Goal: Transaction & Acquisition: Subscribe to service/newsletter

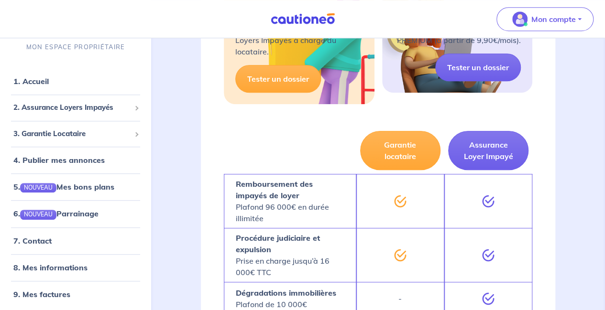
scroll to position [225, 0]
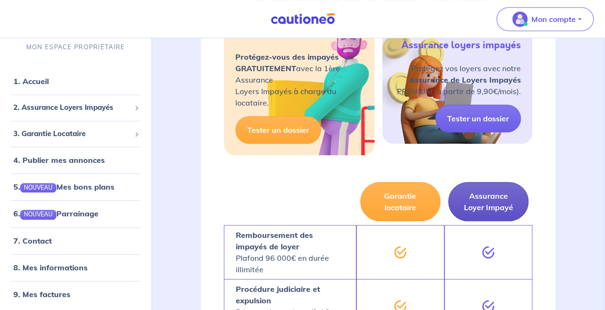
click at [495, 203] on button "Assurance Loyer Impayé" at bounding box center [488, 201] width 80 height 39
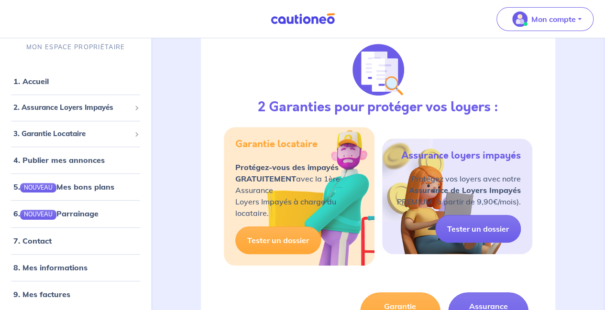
scroll to position [0, 0]
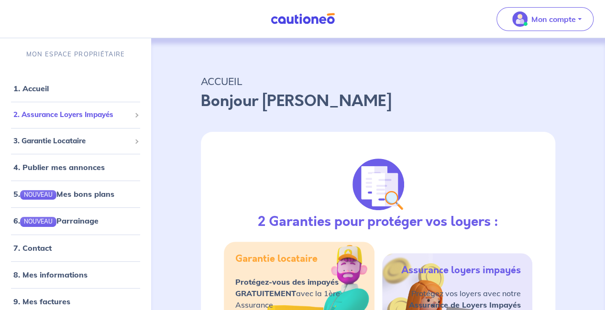
click at [73, 115] on span "2. Assurance Loyers Impayés" at bounding box center [71, 114] width 117 height 11
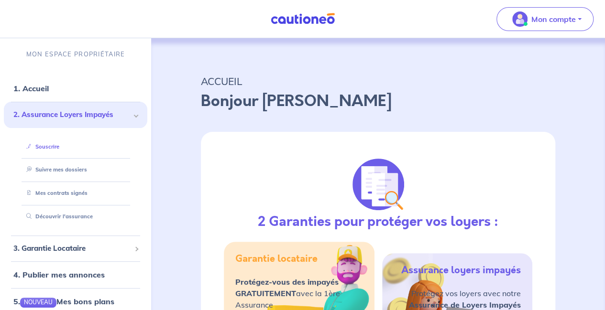
click at [52, 146] on link "Souscrire" at bounding box center [40, 146] width 37 height 7
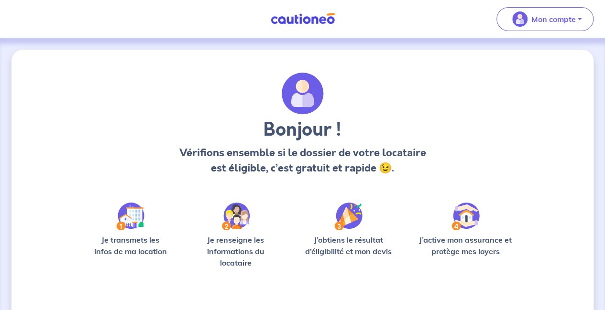
scroll to position [74, 0]
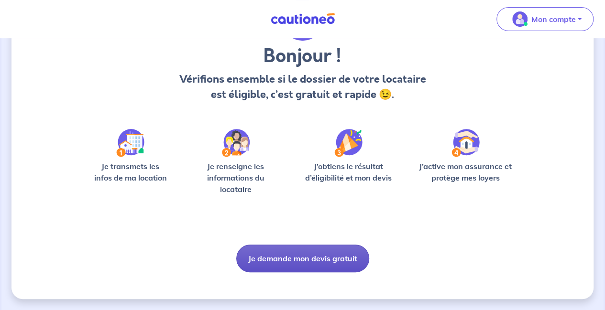
click at [323, 256] on button "Je demande mon devis gratuit" at bounding box center [302, 259] width 133 height 28
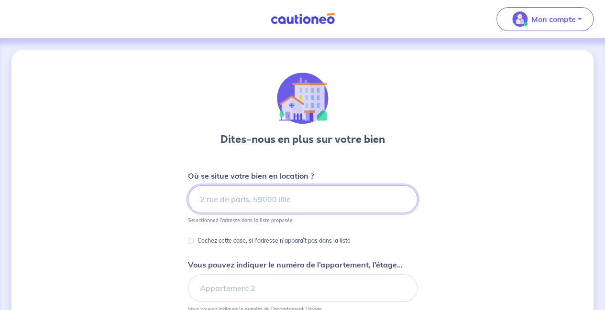
click at [289, 204] on input at bounding box center [302, 199] width 229 height 28
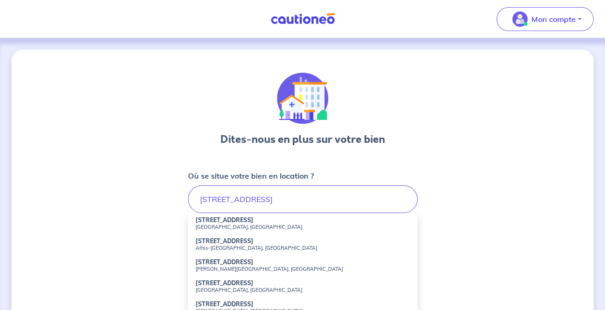
click at [264, 222] on li "[STREET_ADDRESS]" at bounding box center [302, 223] width 229 height 21
type input "[STREET_ADDRESS]"
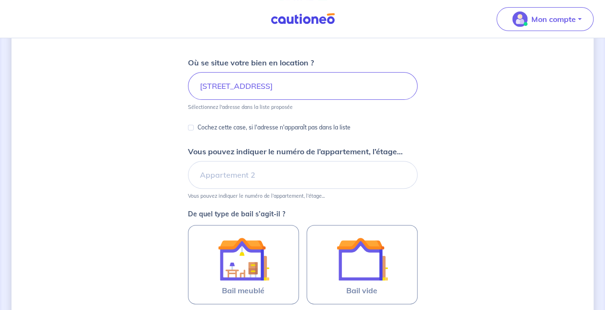
scroll to position [114, 0]
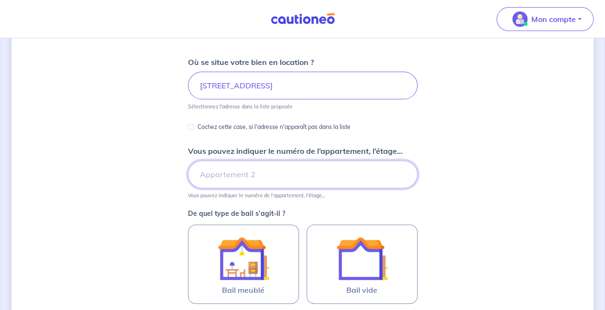
click at [256, 177] on input "Vous pouvez indiquer le numéro de l’appartement, l’étage..." at bounding box center [302, 175] width 229 height 28
type input "C14"
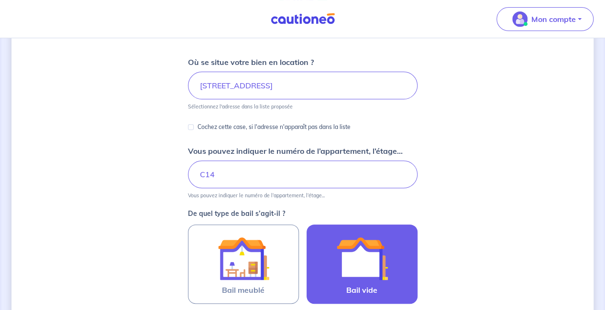
click at [357, 252] on img at bounding box center [362, 259] width 52 height 52
click at [0, 0] on input "Bail vide" at bounding box center [0, 0] width 0 height 0
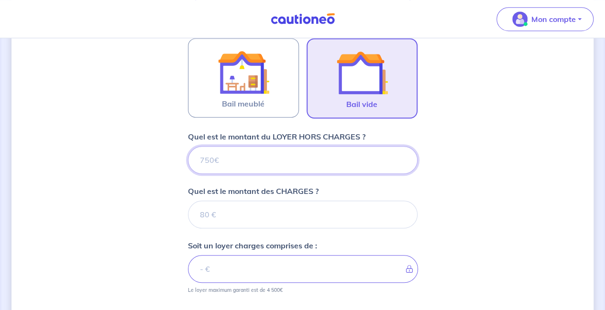
scroll to position [304, 0]
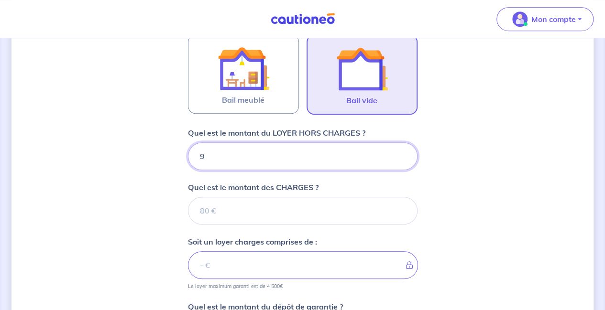
type input "99"
type input "995"
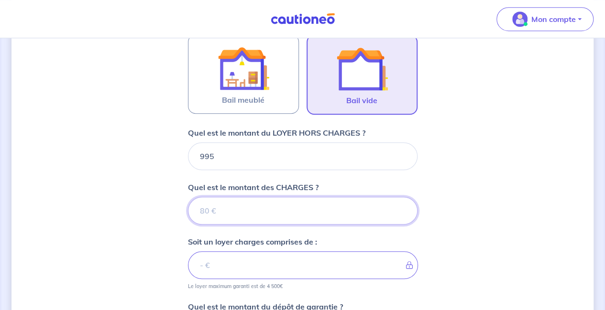
click at [225, 217] on input "Quel est le montant des CHARGES ?" at bounding box center [302, 211] width 229 height 28
type input "80"
type input "1075"
type input "80"
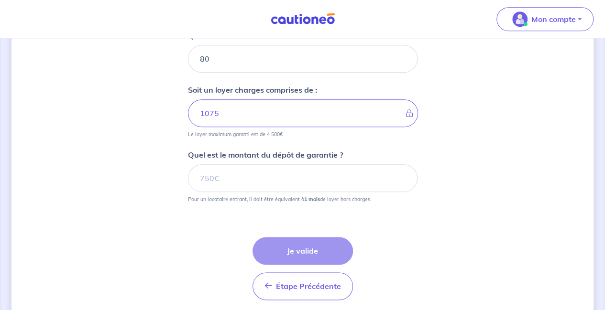
scroll to position [457, 0]
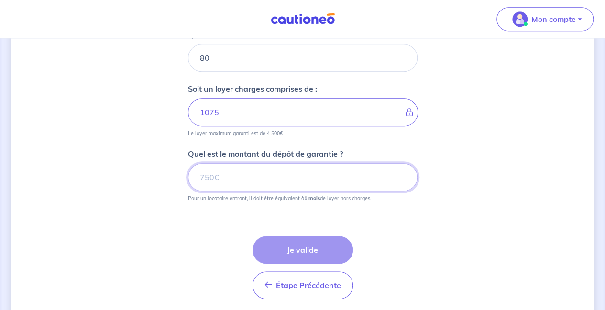
click at [210, 180] on input "Quel est le montant du dépôt de garantie ?" at bounding box center [302, 177] width 229 height 28
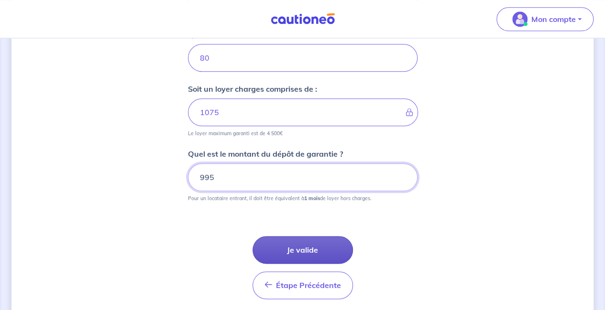
type input "995"
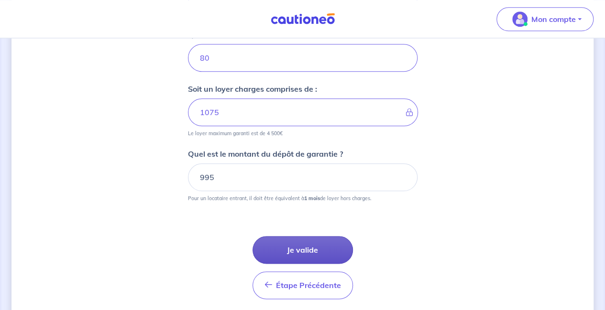
click at [322, 243] on button "Je valide" at bounding box center [302, 250] width 100 height 28
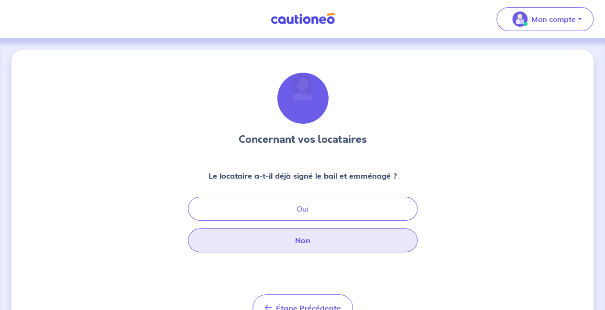
click at [305, 245] on button "Non" at bounding box center [302, 240] width 229 height 24
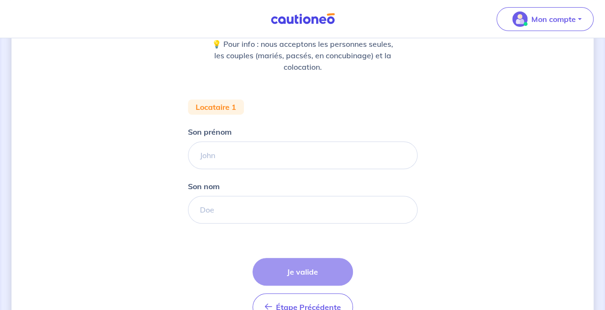
scroll to position [133, 0]
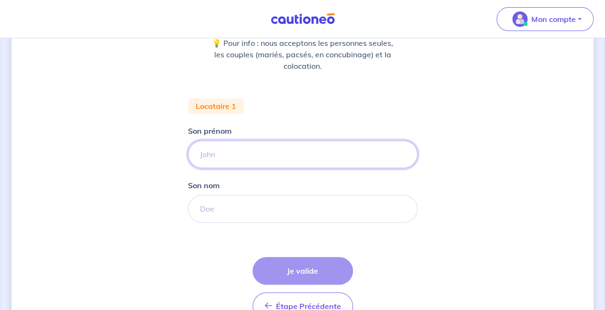
click at [231, 155] on input "Son prénom" at bounding box center [302, 155] width 229 height 28
type input "[PERSON_NAME]"
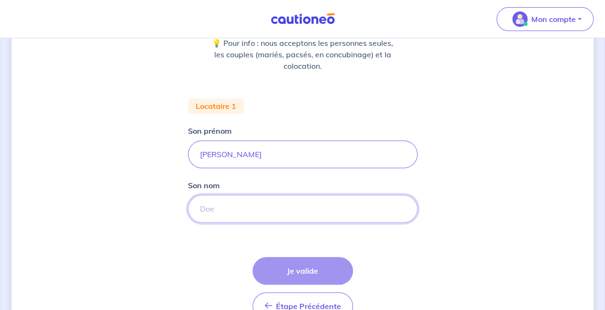
click at [247, 207] on input "Son nom" at bounding box center [302, 209] width 229 height 28
type input "[PERSON_NAME]"
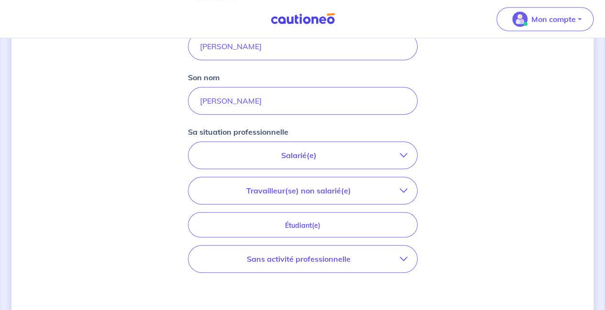
scroll to position [246, 0]
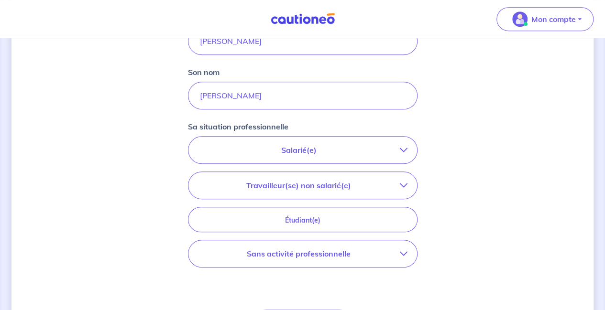
click at [292, 150] on p "Salarié(e)" at bounding box center [299, 149] width 202 height 11
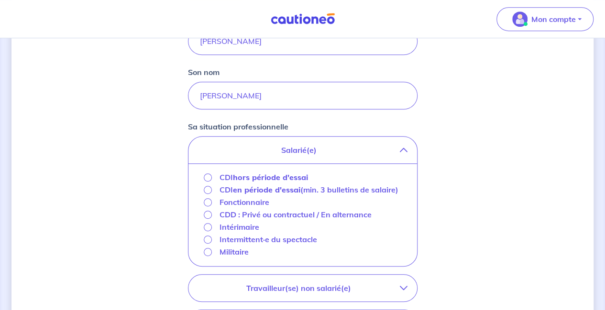
click at [260, 176] on strong "hors période d'essai" at bounding box center [270, 178] width 75 height 10
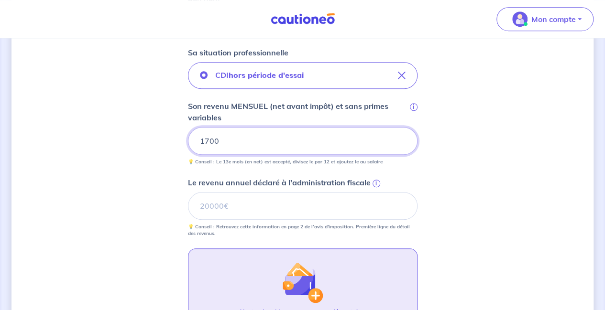
scroll to position [321, 0]
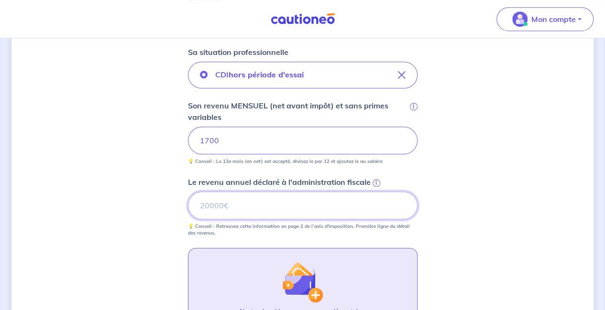
click at [247, 206] on input "Le revenu annuel déclaré à l'administration fiscale i" at bounding box center [302, 206] width 229 height 28
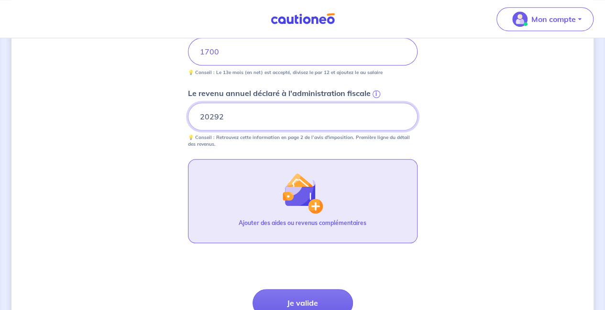
scroll to position [495, 0]
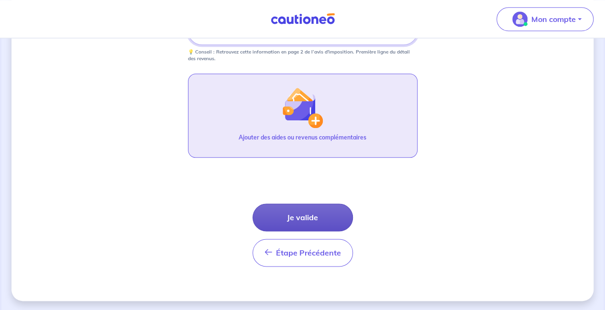
type input "20292"
click at [300, 211] on button "Je valide" at bounding box center [302, 218] width 100 height 28
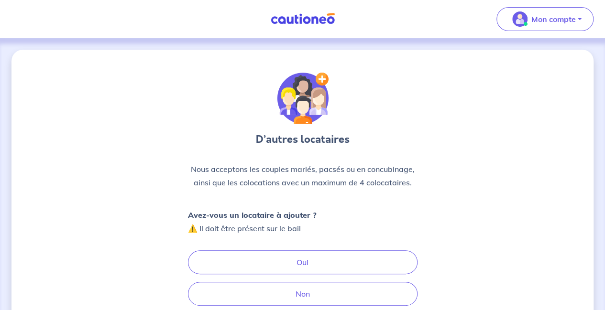
scroll to position [95, 0]
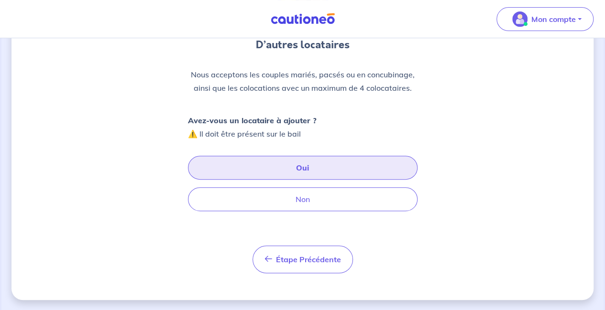
click at [302, 177] on button "Oui" at bounding box center [302, 168] width 229 height 24
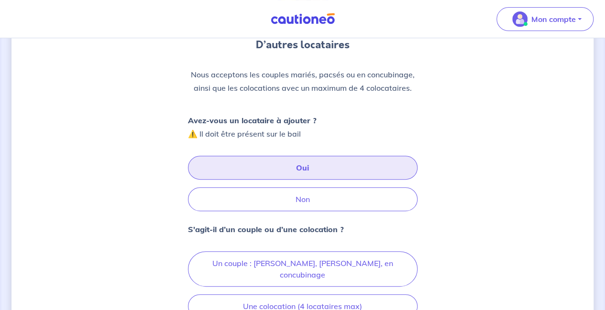
scroll to position [190, 0]
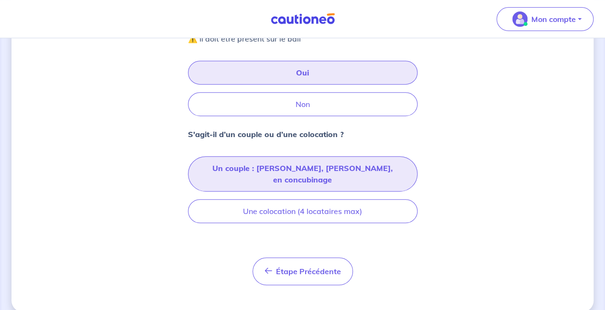
click at [305, 168] on button "Un couple : [PERSON_NAME], [PERSON_NAME], en concubinage" at bounding box center [302, 173] width 229 height 35
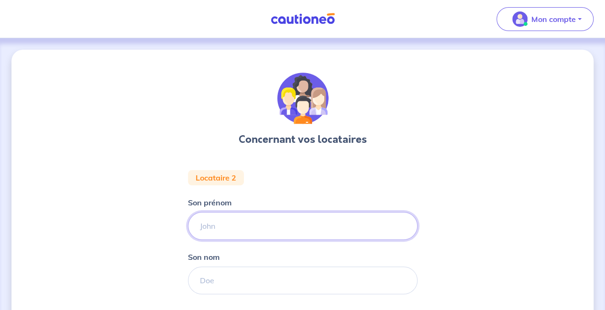
click at [237, 230] on input "Son prénom" at bounding box center [302, 226] width 229 height 28
type input "LOU"
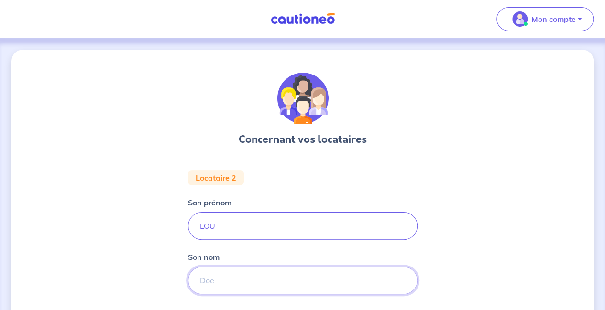
click at [219, 279] on input "Son nom" at bounding box center [302, 281] width 229 height 28
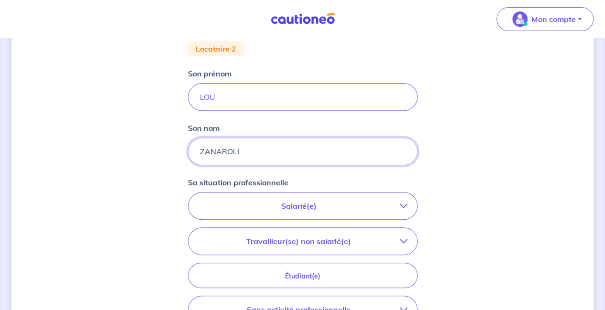
scroll to position [132, 0]
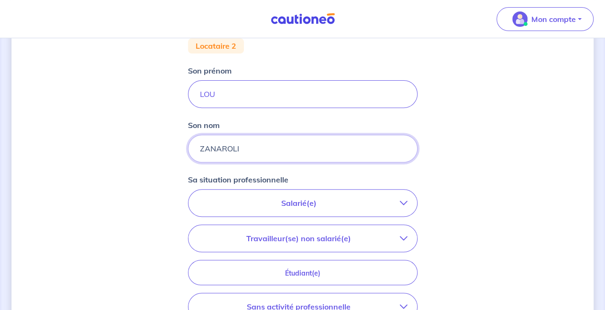
type input "ZANAROLI"
click at [304, 205] on p "Salarié(e)" at bounding box center [299, 202] width 202 height 11
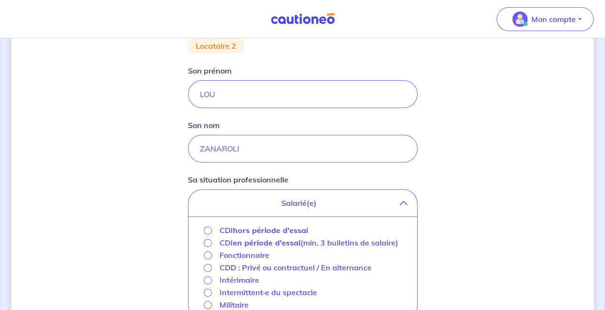
click at [259, 229] on strong "hors période d'essai" at bounding box center [270, 231] width 75 height 10
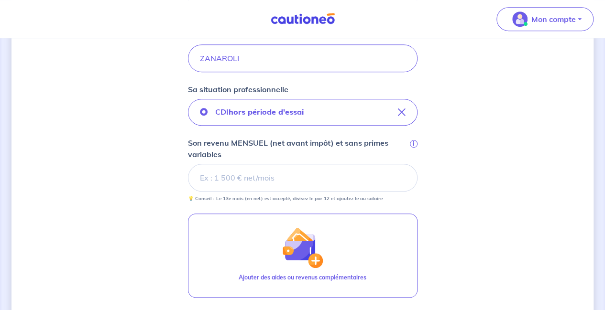
scroll to position [223, 0]
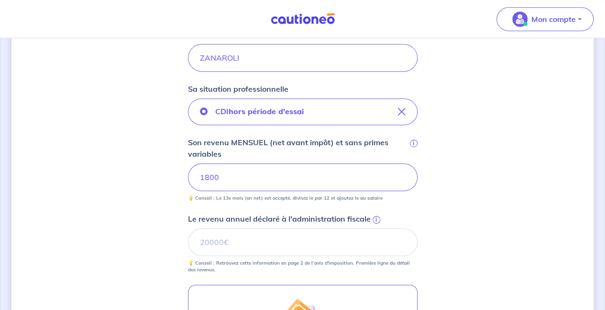
click at [531, 136] on div "Concernant vos locataires Locataire 2 Son prénom [PERSON_NAME] nom ZANAROLI Sa …" at bounding box center [302, 169] width 582 height 685
click at [238, 236] on input "Le revenu annuel déclaré à l'administration fiscale i" at bounding box center [302, 242] width 229 height 28
type input "20228"
click at [519, 142] on div "Concernant vos locataires Locataire 2 Son prénom [PERSON_NAME] nom ZANAROLI Sa …" at bounding box center [302, 169] width 582 height 685
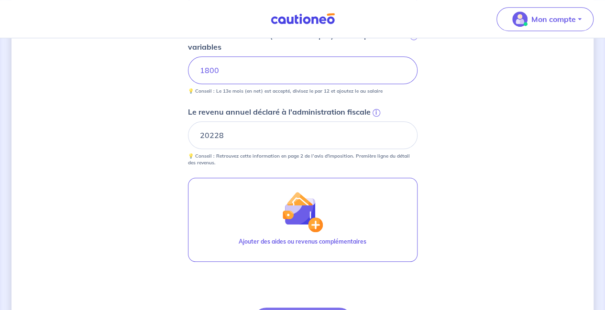
scroll to position [417, 0]
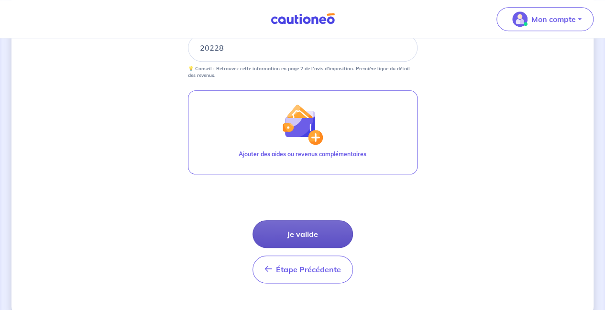
click at [307, 230] on button "Je valide" at bounding box center [302, 234] width 100 height 28
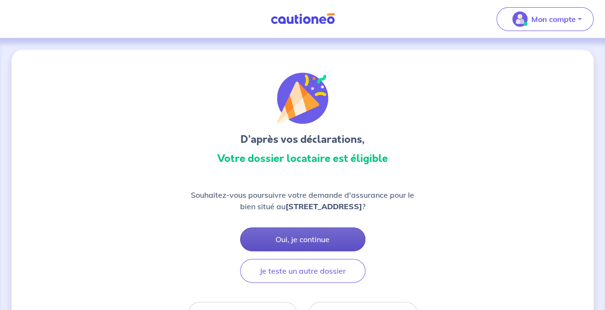
click at [302, 237] on button "Oui, je continue" at bounding box center [302, 240] width 125 height 24
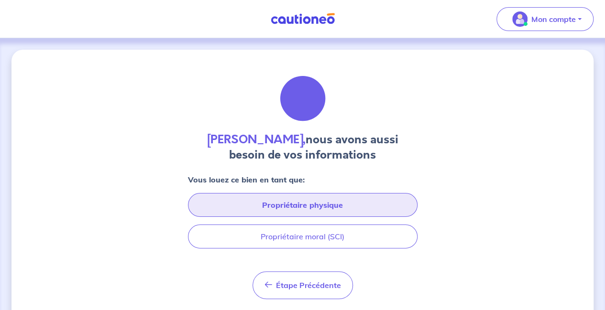
click at [318, 207] on button "Propriétaire physique" at bounding box center [302, 205] width 229 height 24
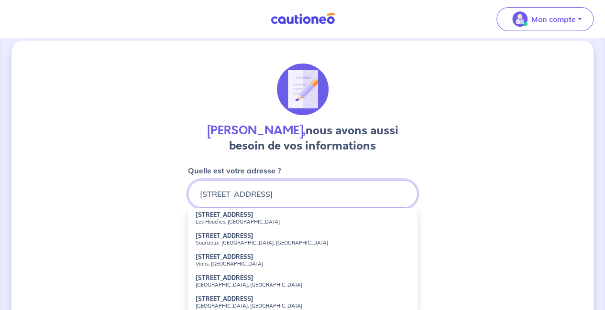
scroll to position [9, 0]
click at [295, 195] on input "[STREET_ADDRESS]" at bounding box center [302, 195] width 229 height 28
click at [286, 194] on input "[STREET_ADDRESS]" at bounding box center [302, 195] width 229 height 28
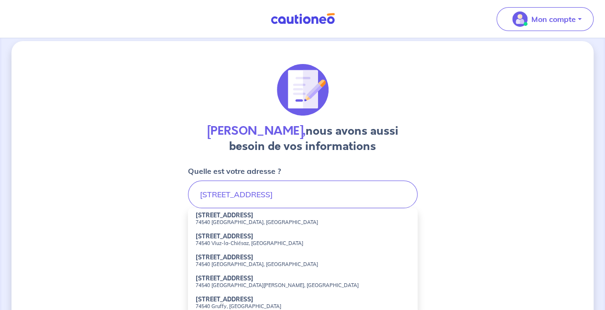
click at [259, 220] on small "74540 [GEOGRAPHIC_DATA], [GEOGRAPHIC_DATA]" at bounding box center [302, 222] width 214 height 7
type input "[STREET_ADDRESS]"
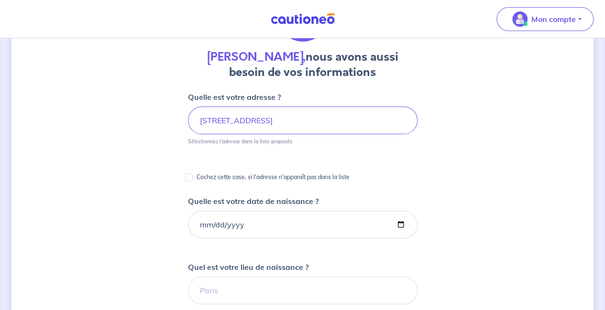
scroll to position [83, 0]
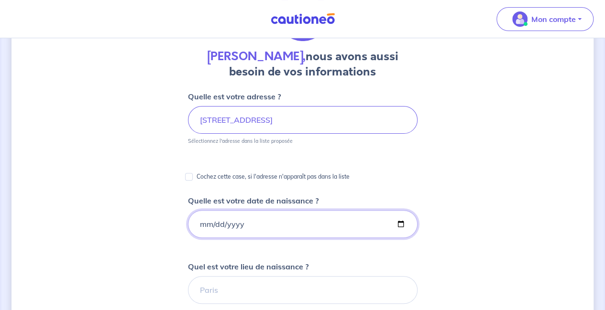
click at [198, 222] on input "Quelle est votre date de naissance ?" at bounding box center [302, 224] width 229 height 28
type input "[DATE]"
click at [163, 236] on div "[PERSON_NAME], nous avons aussi besoin de vos informations Quelle est votre adr…" at bounding box center [302, 276] width 582 height 618
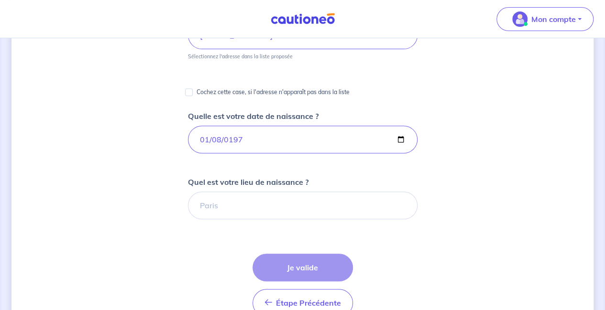
scroll to position [169, 0]
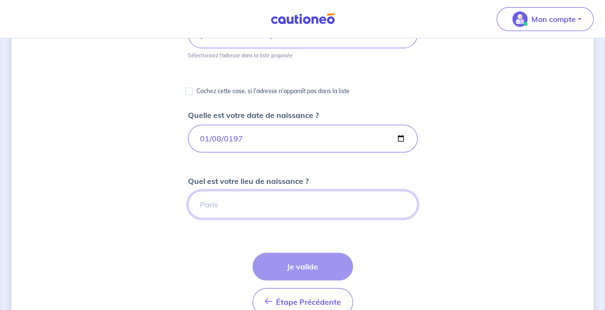
click at [214, 201] on input "Quel est votre lieu de naissance ?" at bounding box center [302, 205] width 229 height 28
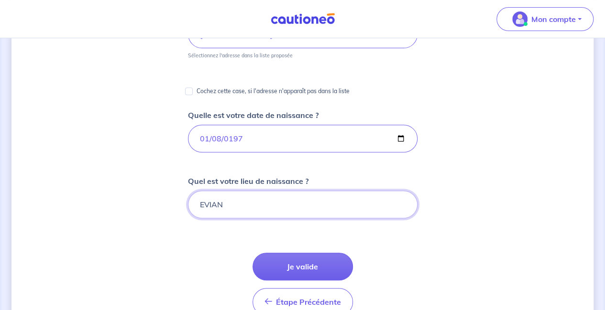
type input "EVIAN"
click at [175, 276] on div "[PERSON_NAME], nous avons aussi besoin de vos informations Quelle est votre adr…" at bounding box center [302, 190] width 582 height 618
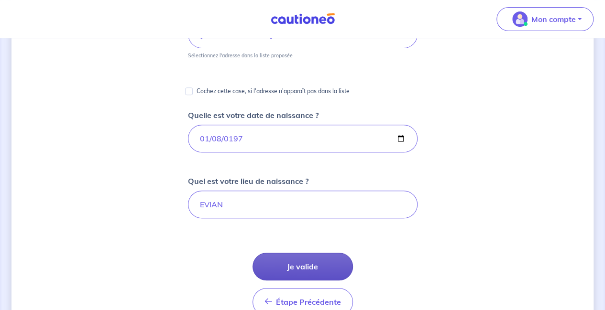
click at [288, 270] on button "Je valide" at bounding box center [302, 267] width 100 height 28
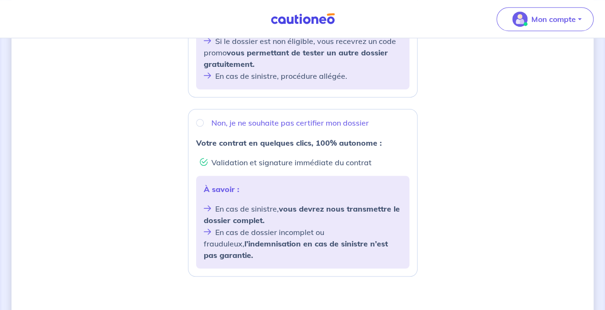
scroll to position [324, 0]
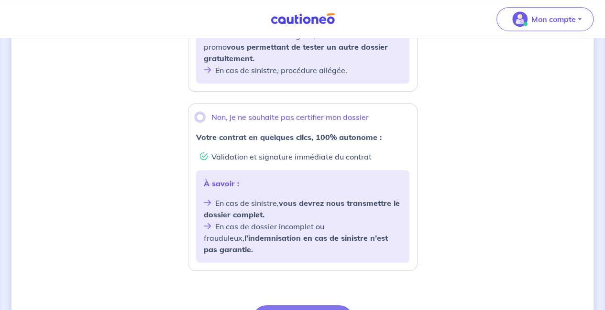
click at [201, 113] on input "Non, je ne souhaite pas certifier mon dossier" at bounding box center [200, 117] width 8 height 8
radio input "true"
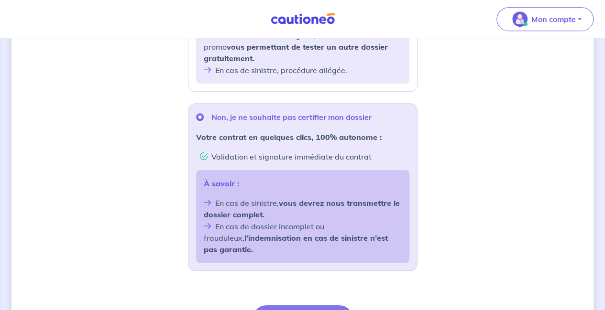
click at [472, 250] on div "Souhaitez-vous faire certifier votre dossier locataire ? D’après les informatio…" at bounding box center [302, 64] width 582 height 677
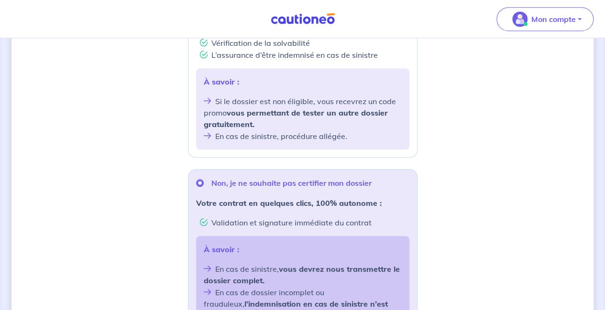
scroll to position [166, 0]
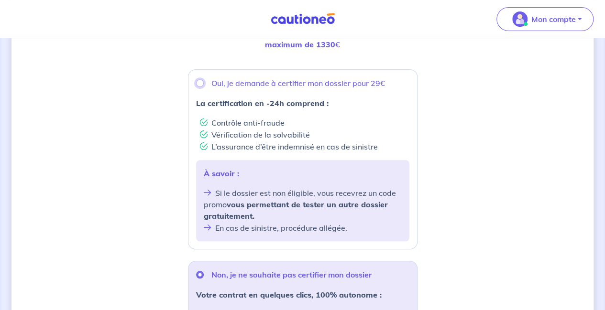
click at [198, 79] on input "Oui, je demande à certifier mon dossier pour 29€" at bounding box center [200, 83] width 8 height 8
radio input "true"
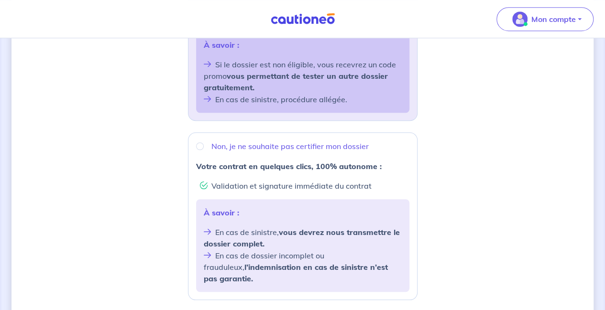
scroll to position [402, 0]
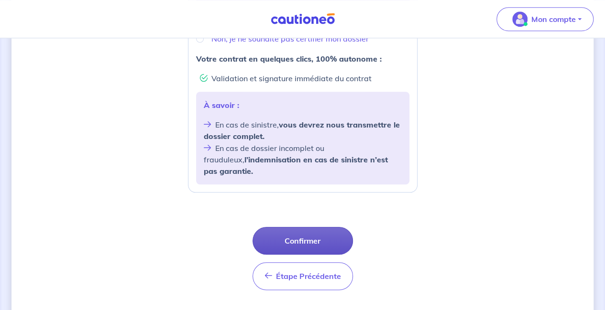
click at [319, 227] on button "Confirmer" at bounding box center [302, 241] width 100 height 28
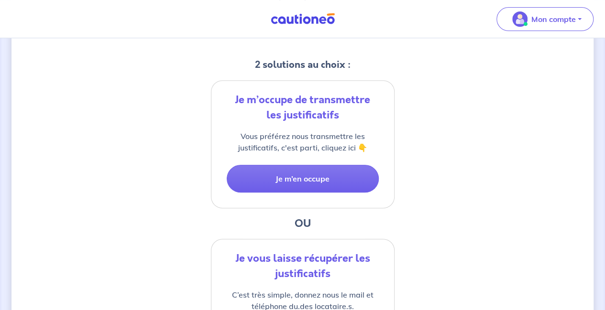
scroll to position [185, 0]
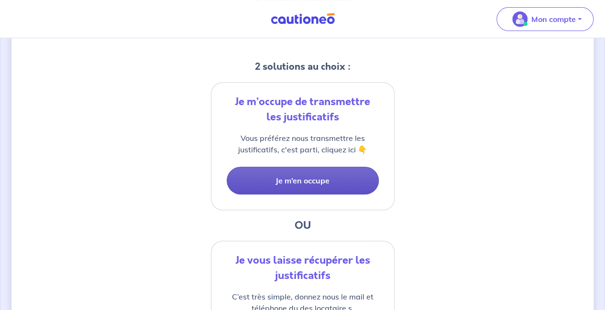
click at [305, 183] on button "Je m’en occupe" at bounding box center [303, 181] width 152 height 28
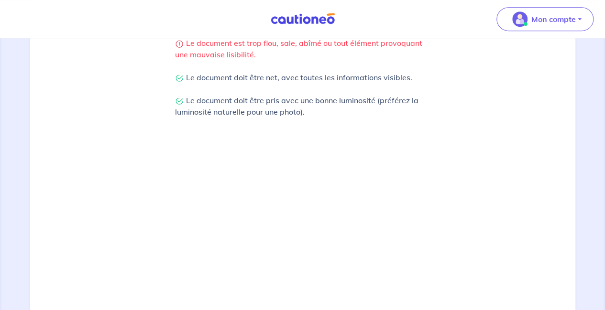
scroll to position [345, 0]
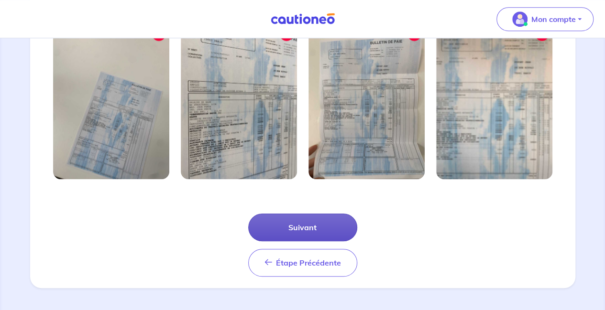
click at [313, 230] on button "Suivant" at bounding box center [302, 228] width 109 height 28
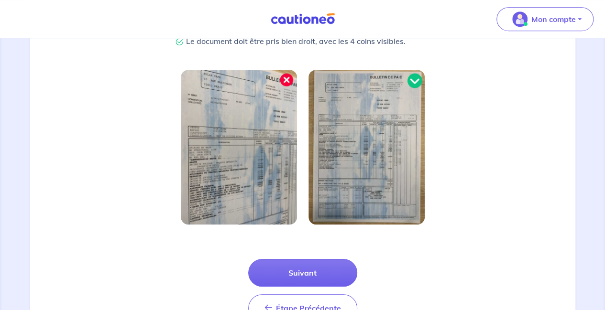
scroll to position [254, 0]
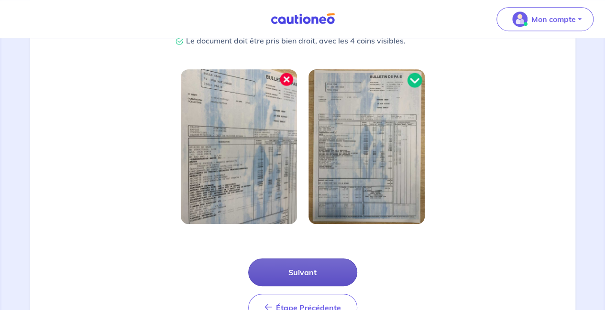
click at [305, 277] on button "Suivant" at bounding box center [302, 273] width 109 height 28
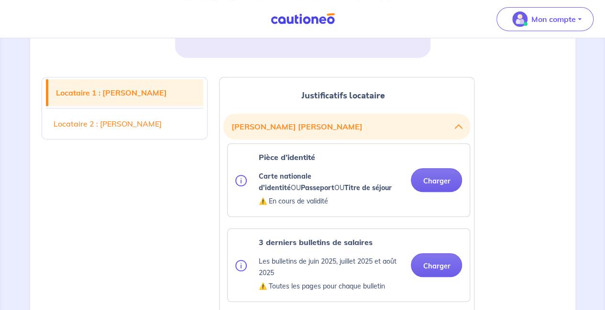
scroll to position [210, 0]
click at [444, 177] on button "Charger" at bounding box center [436, 180] width 51 height 24
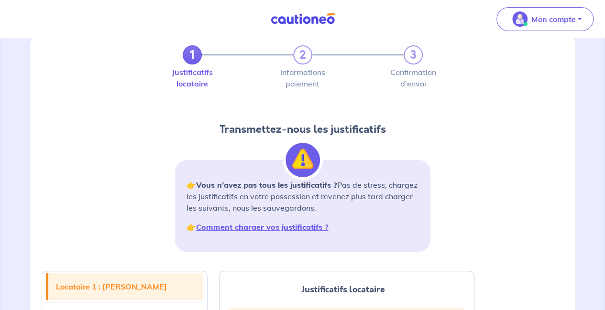
scroll to position [0, 0]
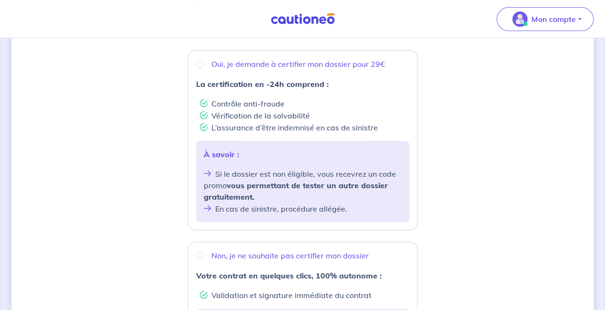
scroll to position [185, 0]
click at [198, 251] on input "Non, je ne souhaite pas certifier mon dossier" at bounding box center [200, 255] width 8 height 8
radio input "true"
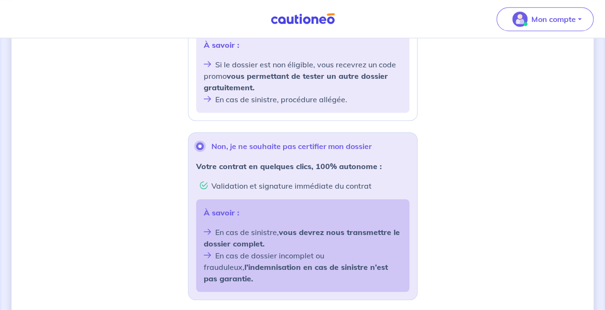
scroll to position [384, 0]
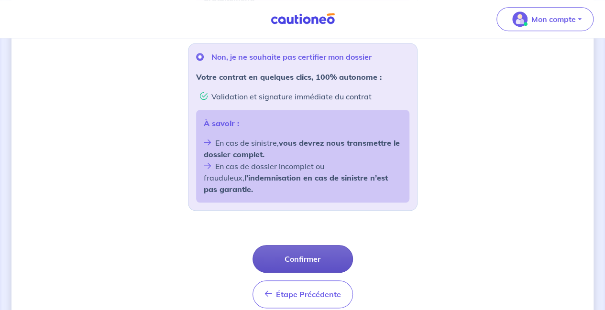
click at [293, 245] on button "Confirmer" at bounding box center [302, 259] width 100 height 28
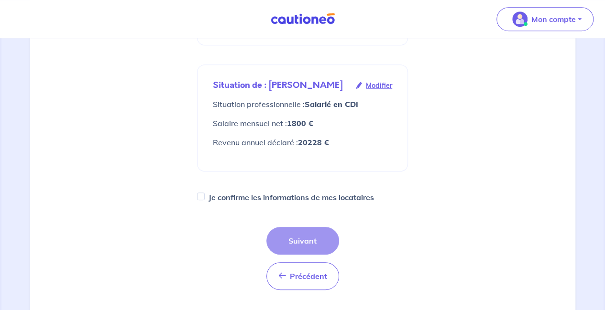
scroll to position [269, 0]
click at [200, 194] on input "Je confirme les informations de mes locataires" at bounding box center [201, 196] width 8 height 8
checkbox input "true"
click at [320, 243] on button "Suivant" at bounding box center [302, 241] width 73 height 28
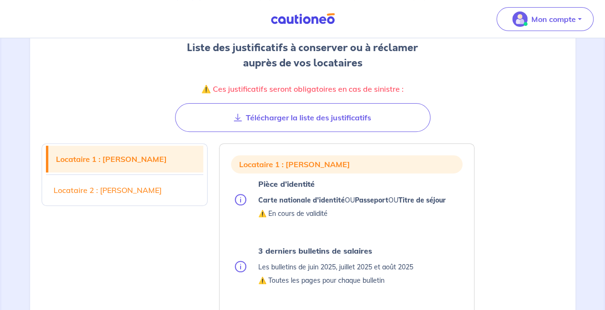
scroll to position [119, 0]
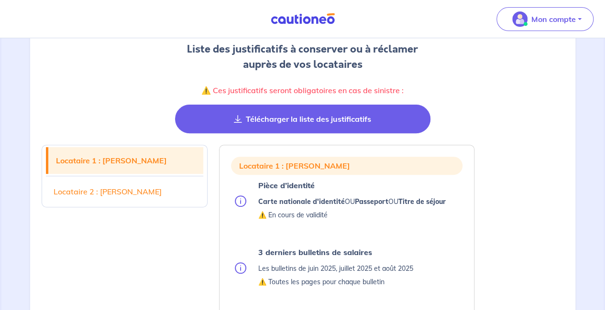
click at [294, 125] on button "Télécharger la liste des justificatifs" at bounding box center [302, 119] width 255 height 29
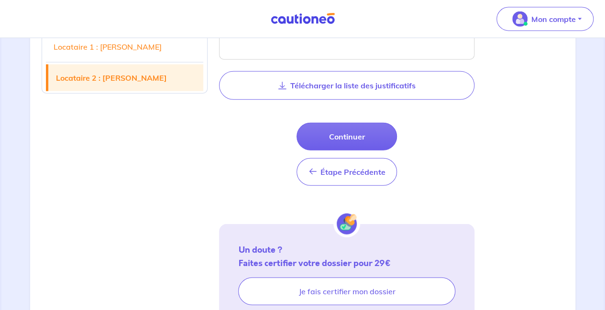
scroll to position [1116, 0]
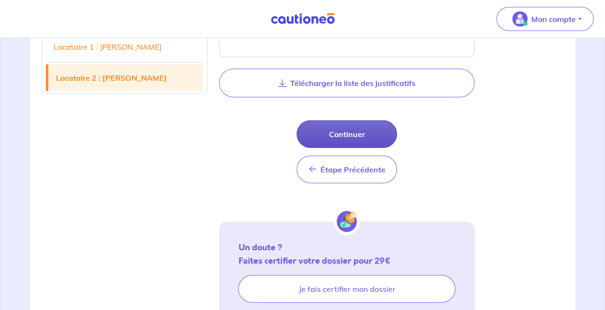
click at [353, 129] on button "Continuer" at bounding box center [346, 134] width 100 height 28
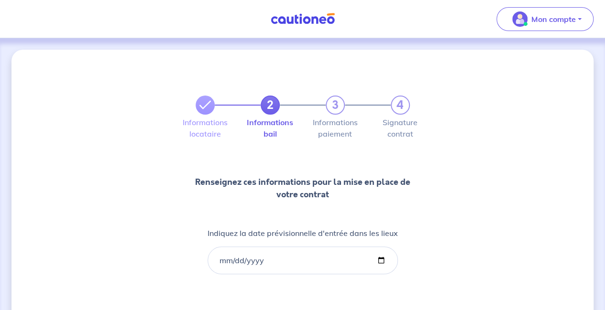
scroll to position [71, 0]
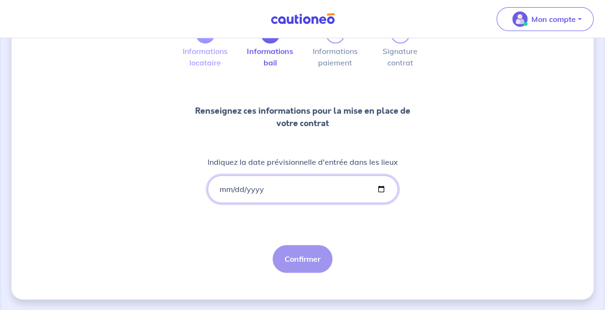
click at [222, 189] on input "Indiquez la date prévisionnelle d'entrée dans les lieux" at bounding box center [302, 189] width 190 height 28
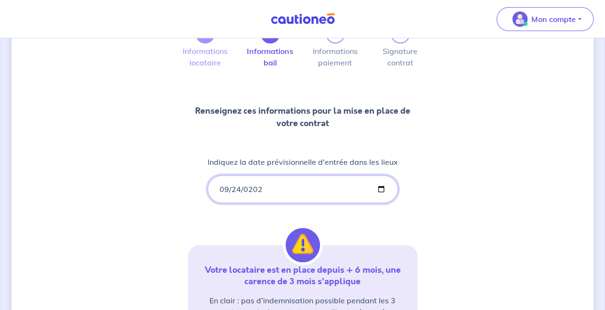
type input "[DATE]"
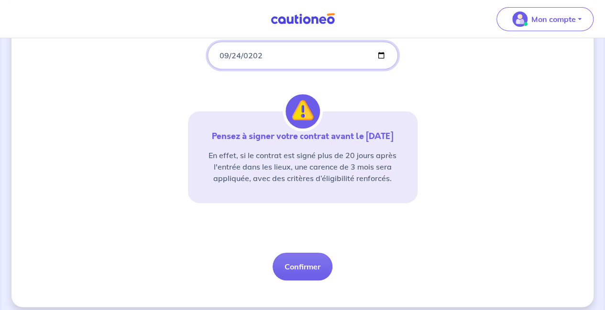
scroll to position [213, 0]
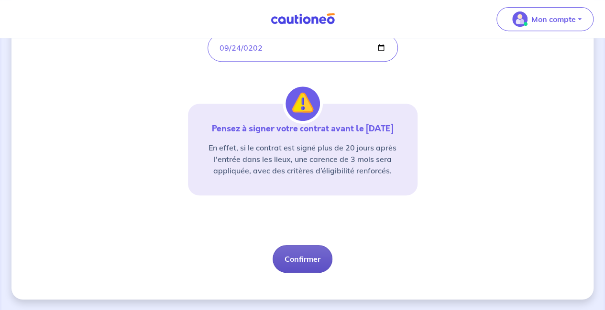
click at [302, 260] on button "Confirmer" at bounding box center [302, 259] width 60 height 28
select select "FR"
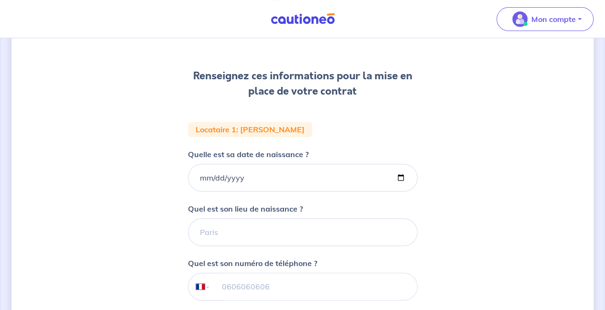
scroll to position [110, 0]
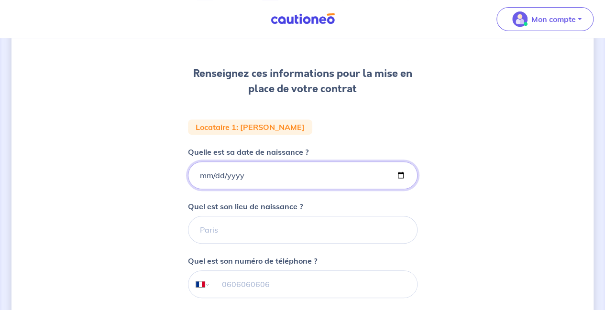
click at [202, 177] on input "Quelle est sa date de naissance ?" at bounding box center [302, 176] width 229 height 28
type input "[DATE]"
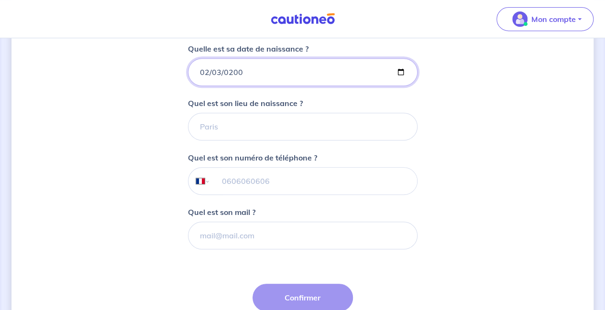
scroll to position [213, 0]
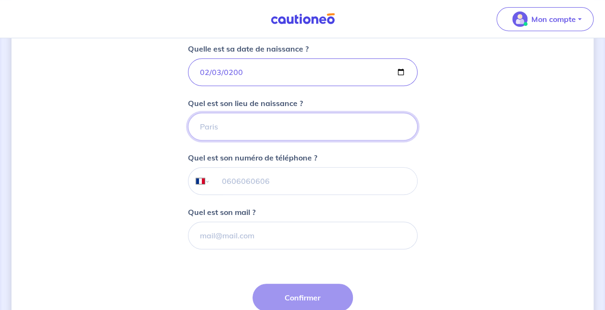
click at [248, 132] on input "Quel est son lieu de naissance ?" at bounding box center [302, 127] width 229 height 28
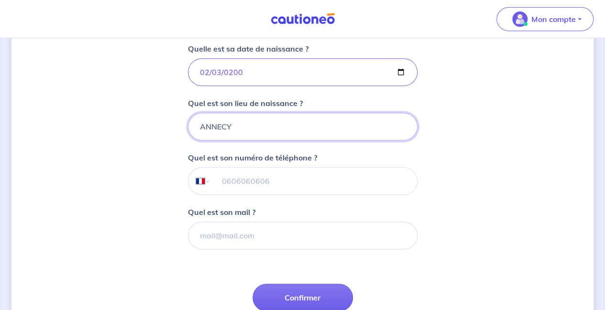
type input "ANNECY"
click at [261, 183] on input "tel" at bounding box center [313, 181] width 206 height 27
paste input "06 51 83 63 03"
type input "06 51 83 63 03"
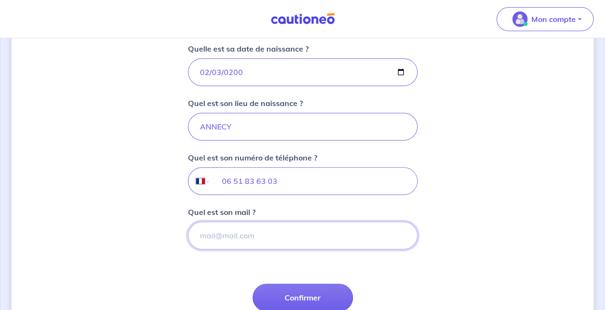
click at [238, 232] on input "Quel est son mail ?" at bounding box center [302, 236] width 229 height 28
click at [249, 235] on input "Quel est son mail ?" at bounding box center [302, 236] width 229 height 28
paste input "[EMAIL_ADDRESS][DOMAIN_NAME]"
type input "[EMAIL_ADDRESS][DOMAIN_NAME]"
click at [222, 282] on form "Locataire 1 : [PERSON_NAME] Quelle est sa date de naissance ? [DEMOGRAPHIC_DATA…" at bounding box center [302, 185] width 229 height 338
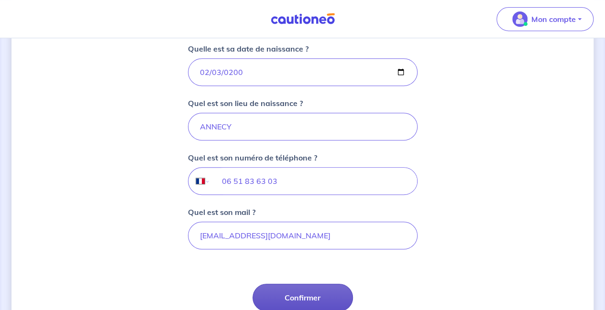
click at [293, 294] on button "Confirmer" at bounding box center [302, 298] width 100 height 28
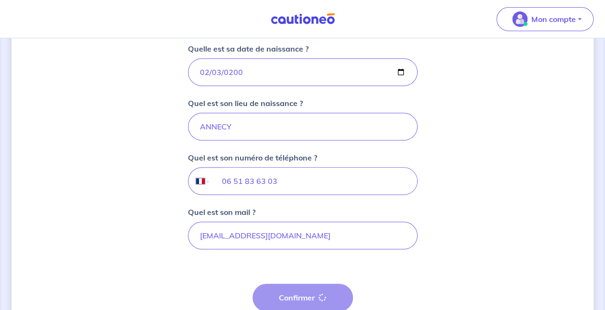
select select "FR"
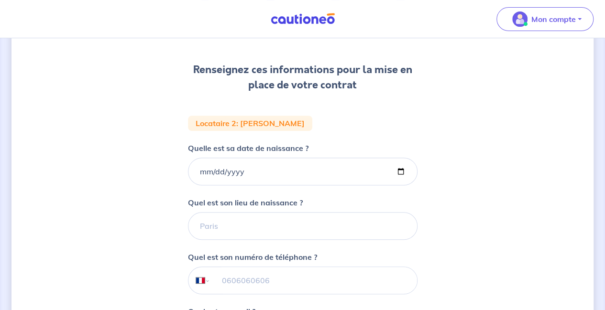
scroll to position [116, 0]
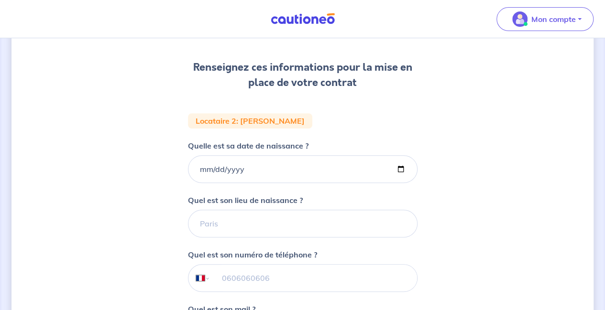
drag, startPoint x: 202, startPoint y: 168, endPoint x: 122, endPoint y: 182, distance: 80.5
click at [122, 182] on div "2 3 4 Informations locataire Informations bail Informations paiement Signature …" at bounding box center [302, 206] width 582 height 545
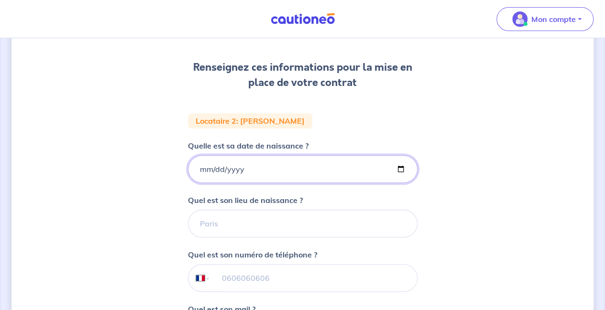
click at [199, 174] on input "Quelle est sa date de naissance ?" at bounding box center [302, 169] width 229 height 28
type input "[DATE]"
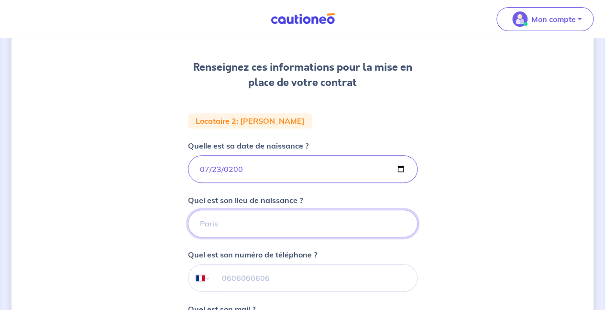
click at [231, 219] on input "Quel est son lieu de naissance ?" at bounding box center [302, 224] width 229 height 28
click at [241, 225] on input "Quel est son lieu de naissance ?" at bounding box center [302, 224] width 229 height 28
type input "ANNECY"
click at [244, 275] on input "tel" at bounding box center [313, 278] width 206 height 27
paste input "06 23 31 38 54"
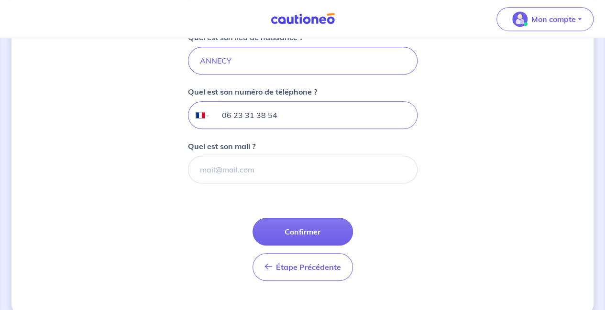
scroll to position [282, 0]
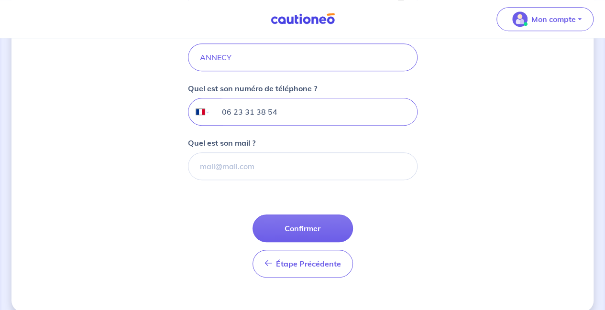
type input "06 23 31 38 54"
click at [236, 165] on input "Quel est son mail ?" at bounding box center [302, 166] width 229 height 28
click at [250, 172] on input "Quel est son mail ?" at bounding box center [302, 166] width 229 height 28
paste input "[PERSON_NAME][EMAIL_ADDRESS][DOMAIN_NAME]"
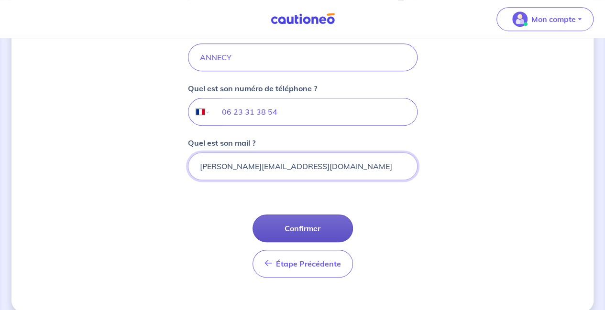
type input "[PERSON_NAME][EMAIL_ADDRESS][DOMAIN_NAME]"
click at [321, 223] on button "Confirmer" at bounding box center [302, 229] width 100 height 28
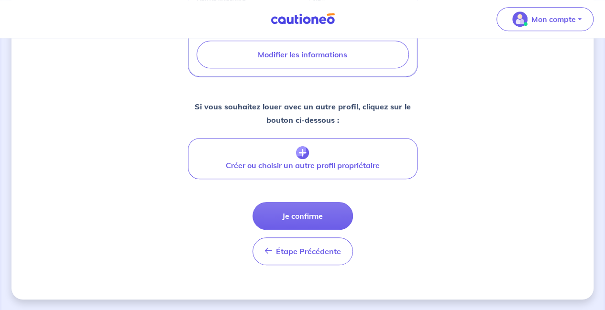
scroll to position [384, 0]
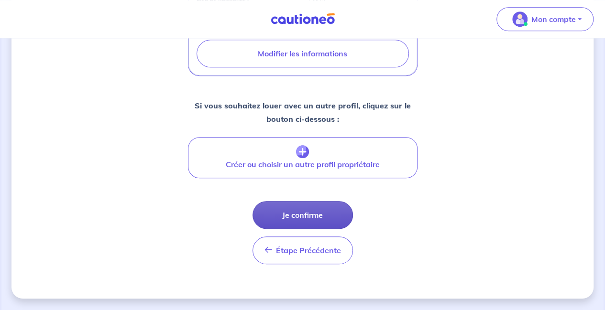
click at [304, 217] on button "Je confirme" at bounding box center [302, 215] width 100 height 28
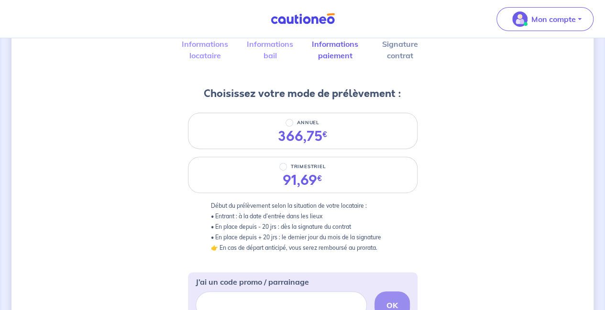
scroll to position [79, 0]
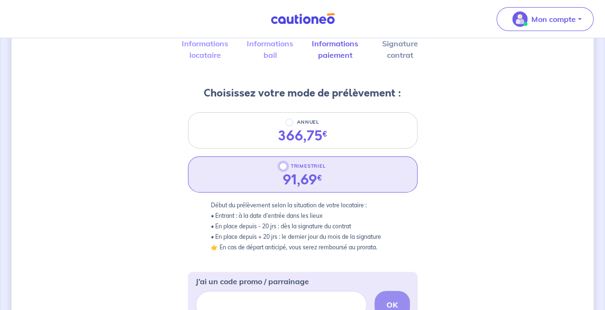
click at [283, 167] on input "TRIMESTRIEL" at bounding box center [283, 167] width 8 height 8
radio input "true"
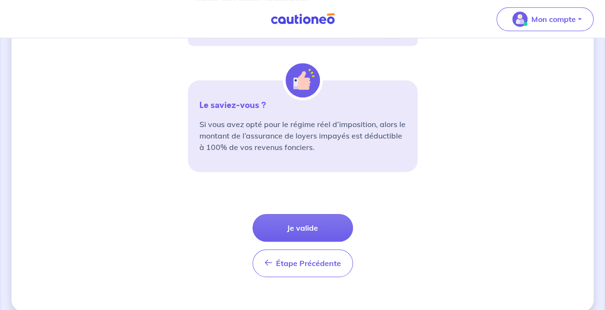
scroll to position [360, 0]
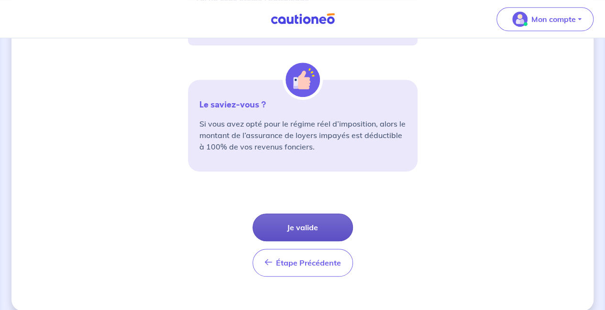
click at [307, 226] on button "Je valide" at bounding box center [302, 228] width 100 height 28
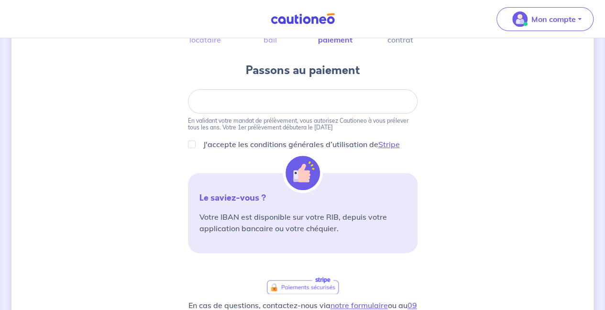
scroll to position [95, 0]
click at [447, 120] on div "3 4 Informations locataire Informations bail Informations paiement Signature co…" at bounding box center [302, 229] width 582 height 548
click at [189, 145] on input "J'accepte les conditions générales d’utilisation de Stripe" at bounding box center [192, 144] width 8 height 8
checkbox input "true"
click at [363, 106] on div at bounding box center [302, 101] width 229 height 24
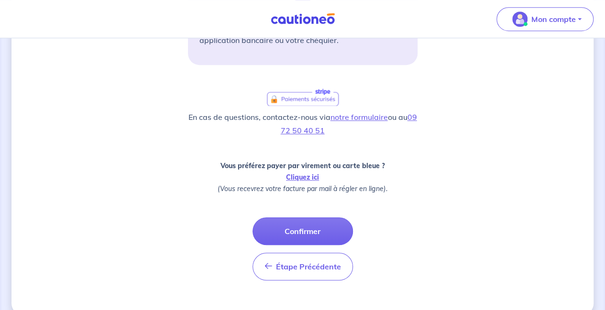
scroll to position [287, 0]
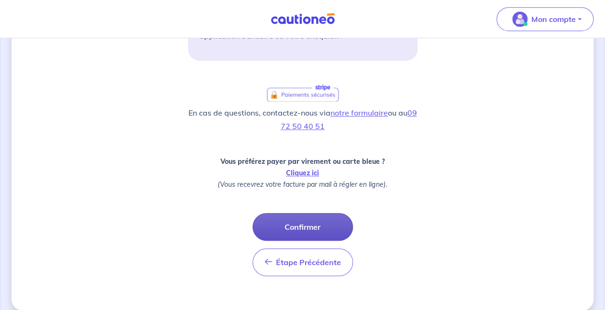
click at [307, 223] on button "Confirmer" at bounding box center [302, 227] width 100 height 28
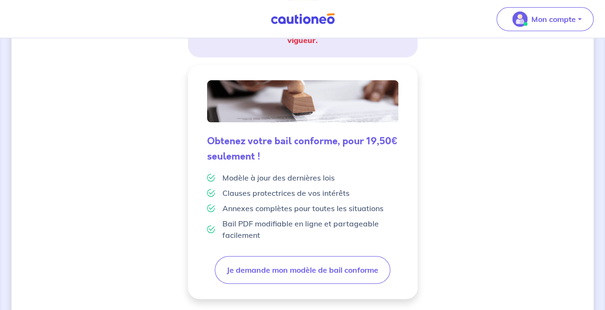
scroll to position [291, 0]
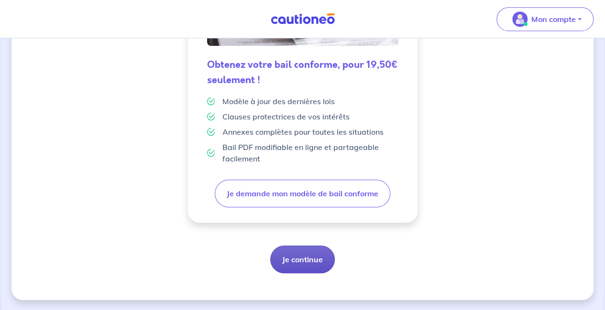
click at [303, 261] on button "Je continue" at bounding box center [302, 260] width 65 height 28
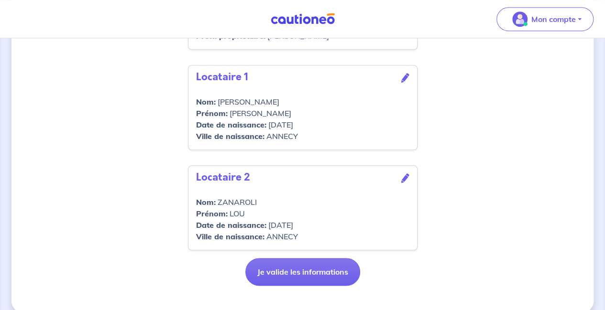
scroll to position [438, 0]
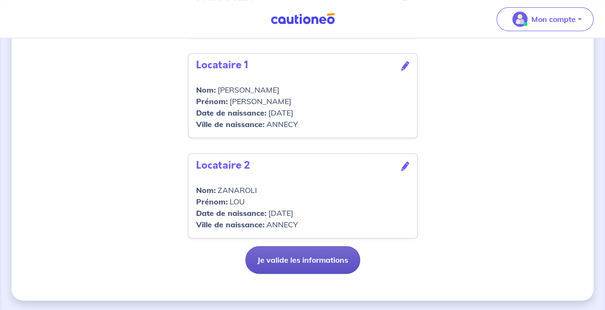
click at [327, 261] on button "Je valide les informations" at bounding box center [302, 260] width 115 height 28
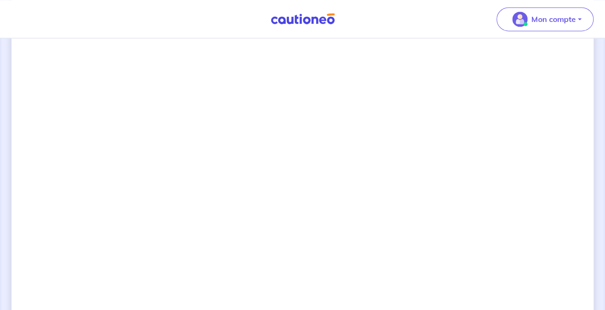
scroll to position [701, 0]
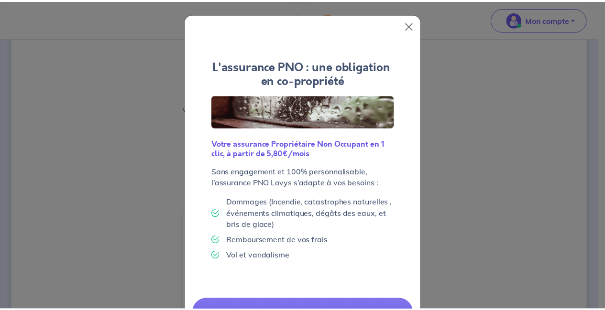
scroll to position [69, 0]
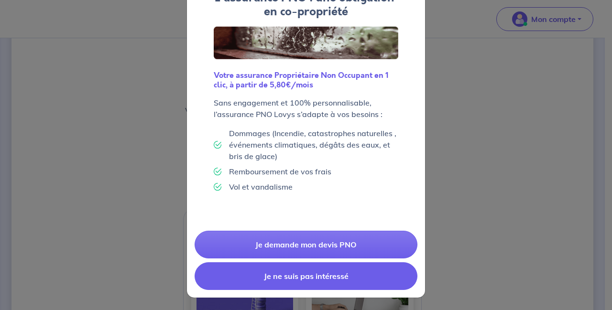
click at [301, 275] on button "Je ne suis pas intéressé" at bounding box center [306, 276] width 223 height 28
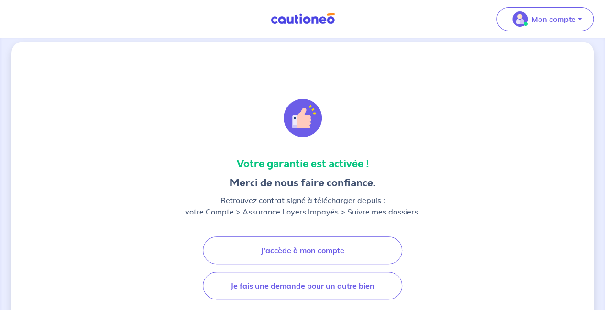
scroll to position [0, 0]
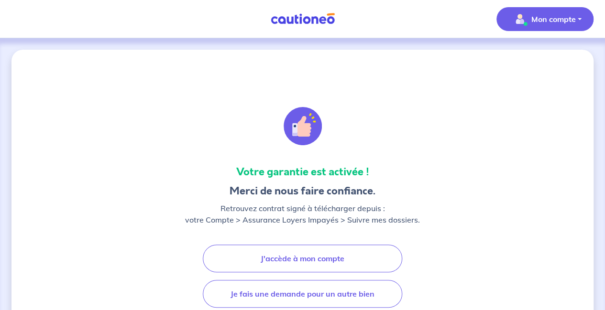
click at [557, 23] on p "Mon compte" at bounding box center [553, 18] width 44 height 11
click at [530, 61] on link "Mes informations" at bounding box center [535, 59] width 77 height 15
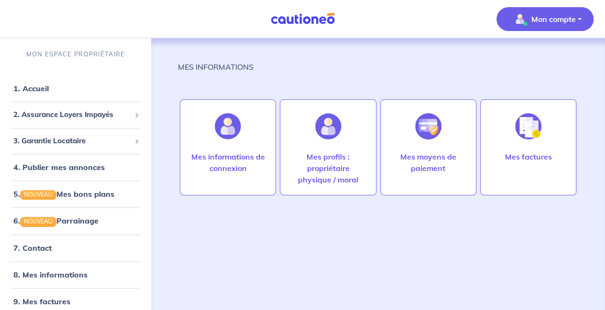
scroll to position [7, 0]
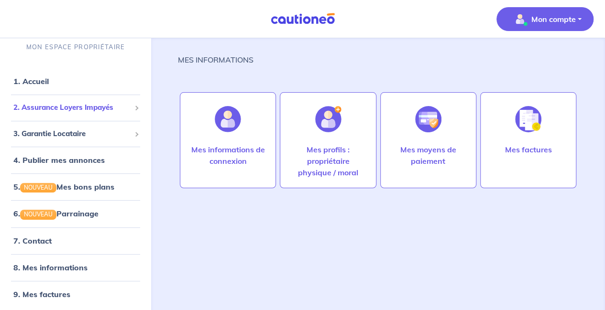
click at [72, 106] on span "2. Assurance Loyers Impayés" at bounding box center [71, 107] width 117 height 11
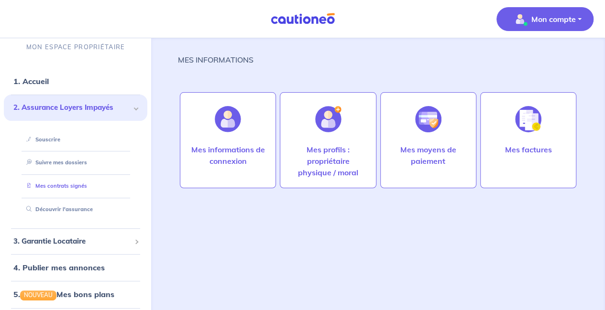
click at [54, 186] on link "Mes contrats signés" at bounding box center [54, 186] width 65 height 7
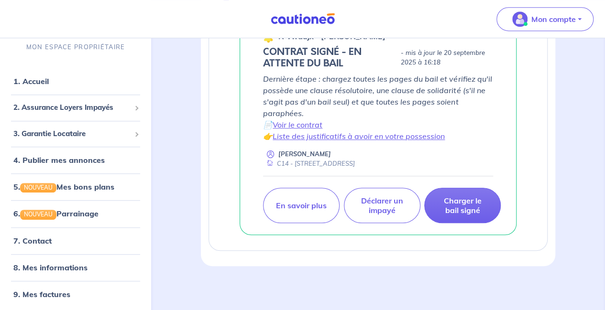
scroll to position [197, 0]
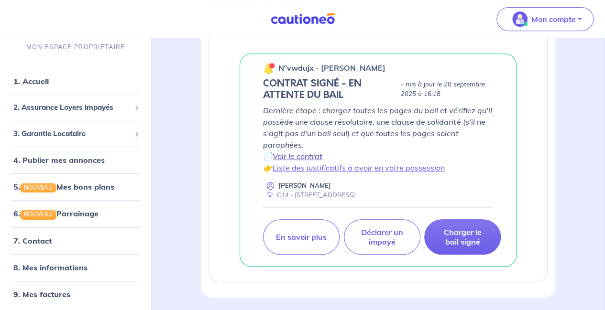
click at [301, 156] on link "Voir le contrat" at bounding box center [297, 157] width 50 height 10
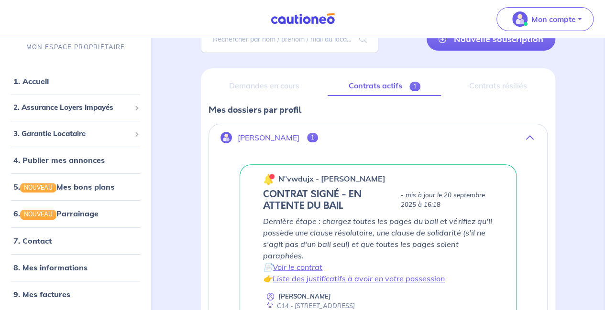
scroll to position [86, 0]
click at [34, 82] on link "1. Accueil" at bounding box center [30, 81] width 35 height 10
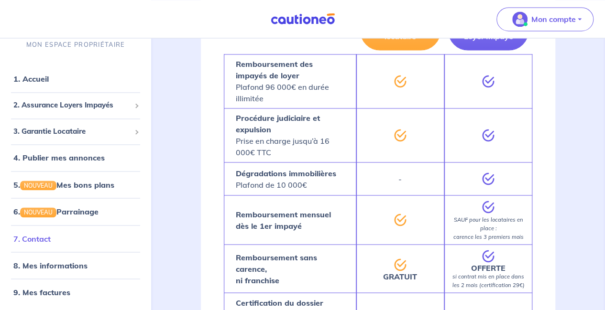
scroll to position [746, 0]
